Goal: Book appointment/travel/reservation

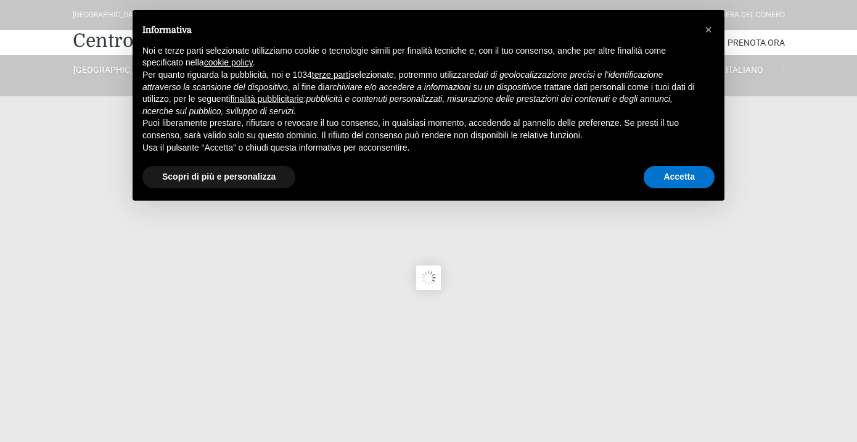
type input "[DATE]"
click at [710, 30] on span "×" at bounding box center [708, 30] width 7 height 14
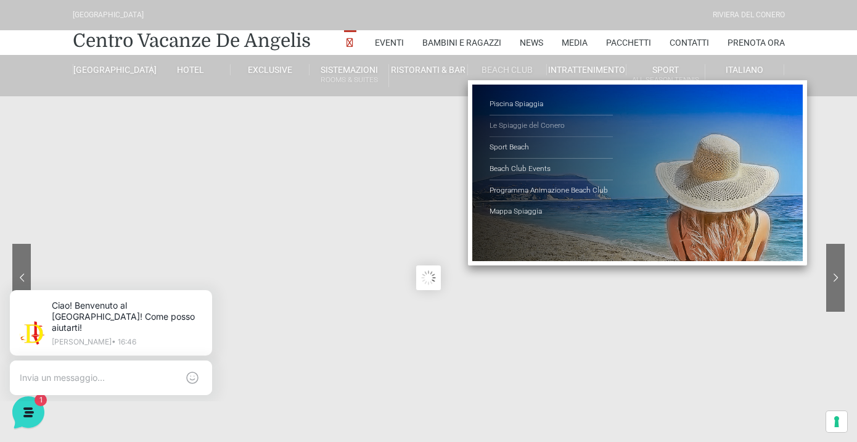
click at [502, 123] on link "Le Spiaggie del Conero" at bounding box center [551, 126] width 123 height 22
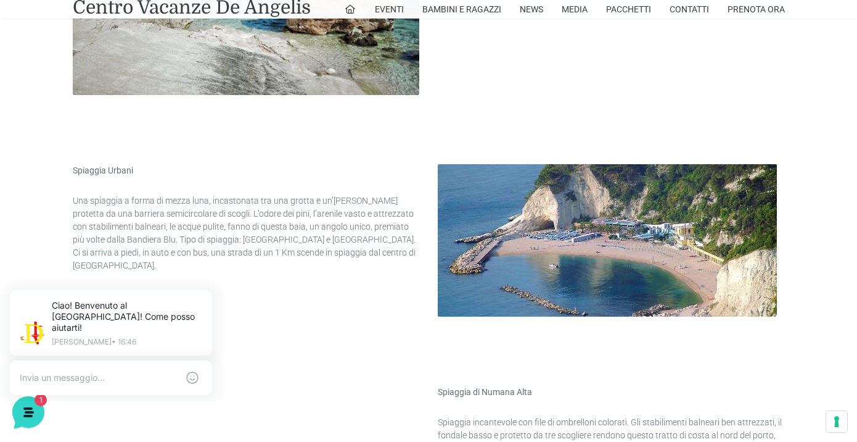
scroll to position [1338, 0]
